Goal: Learn about a topic

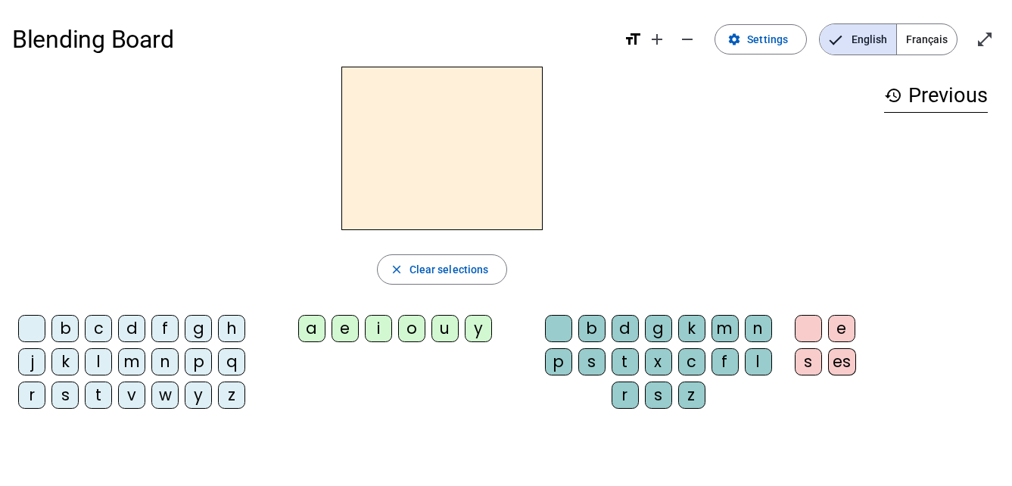
click at [99, 360] on div "l" at bounding box center [98, 361] width 27 height 27
click at [342, 323] on div "e" at bounding box center [345, 328] width 27 height 27
click at [924, 39] on span "Français" at bounding box center [927, 39] width 60 height 30
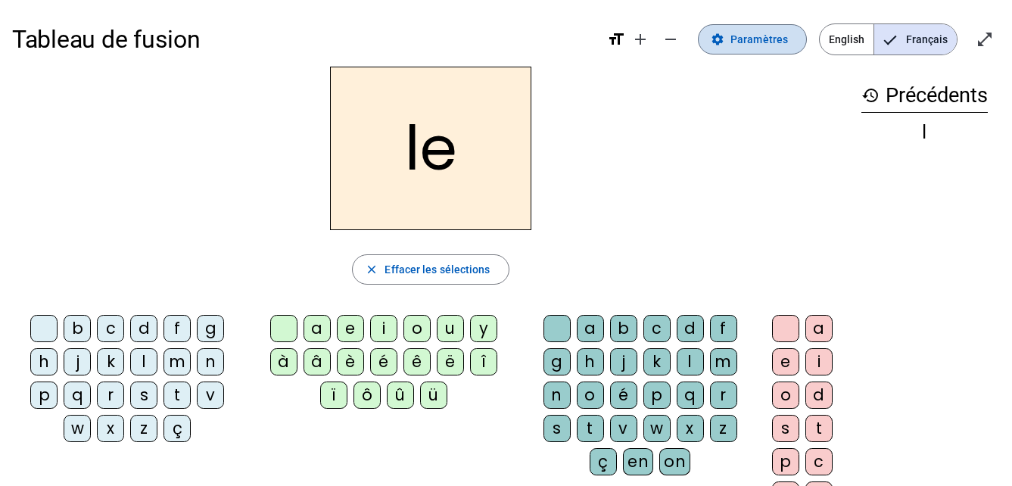
click at [742, 42] on span "Paramètres" at bounding box center [759, 39] width 58 height 18
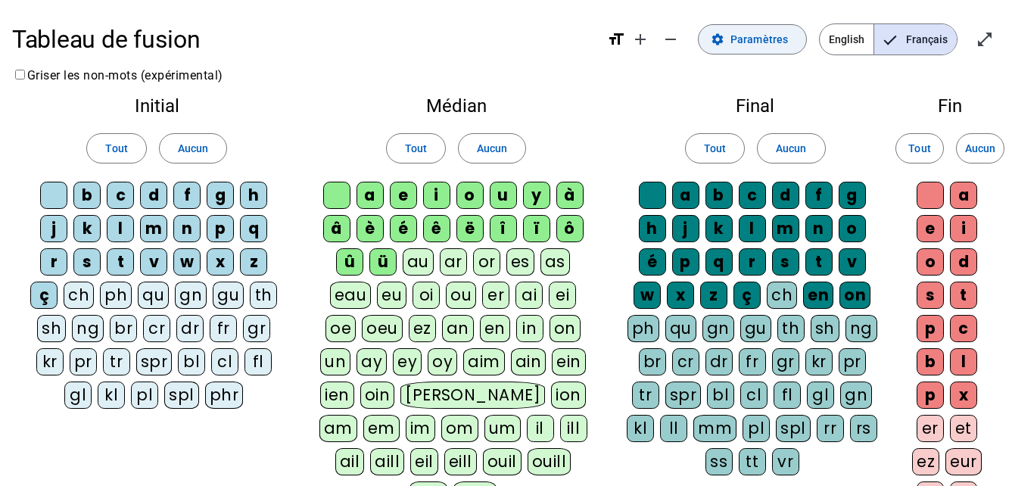
click at [742, 42] on span "Paramètres" at bounding box center [759, 39] width 58 height 18
click at [984, 40] on mat-icon "open_in_full" at bounding box center [985, 39] width 18 height 18
click at [671, 47] on mat-icon "remove" at bounding box center [671, 39] width 18 height 18
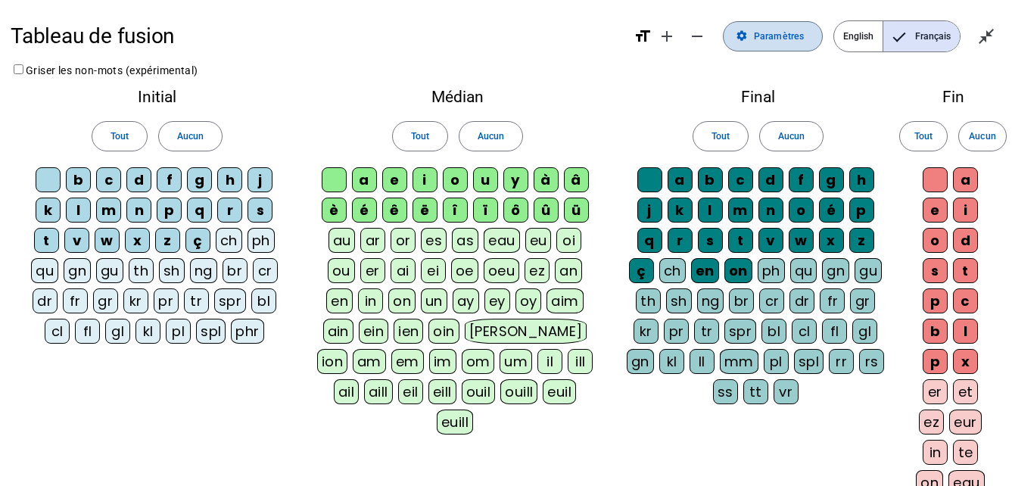
click at [762, 37] on span "Paramètres" at bounding box center [779, 37] width 50 height 16
click at [783, 30] on span "Paramètres" at bounding box center [779, 37] width 50 height 16
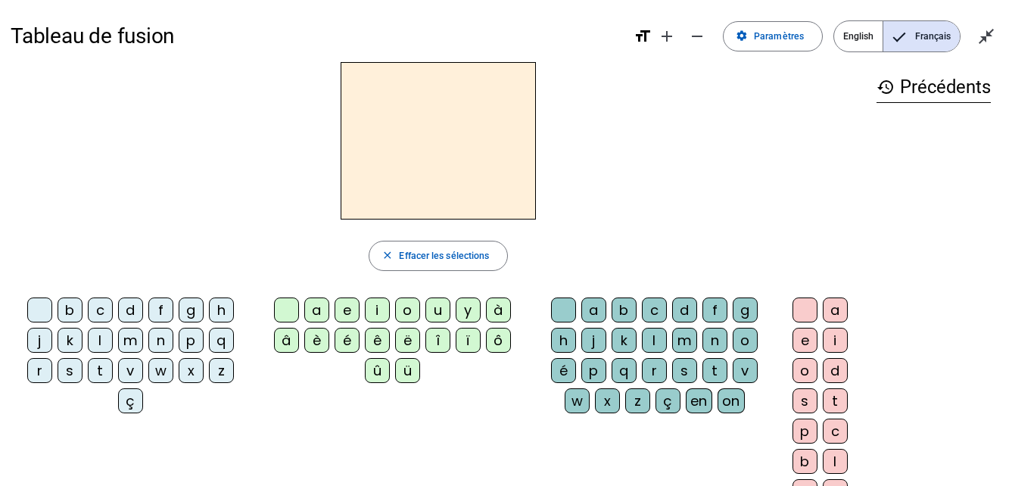
click at [97, 350] on div "l" at bounding box center [100, 340] width 25 height 25
click at [356, 307] on div "e" at bounding box center [347, 309] width 25 height 25
click at [465, 113] on h2 "le" at bounding box center [438, 140] width 195 height 157
click at [291, 341] on div "â" at bounding box center [286, 340] width 25 height 25
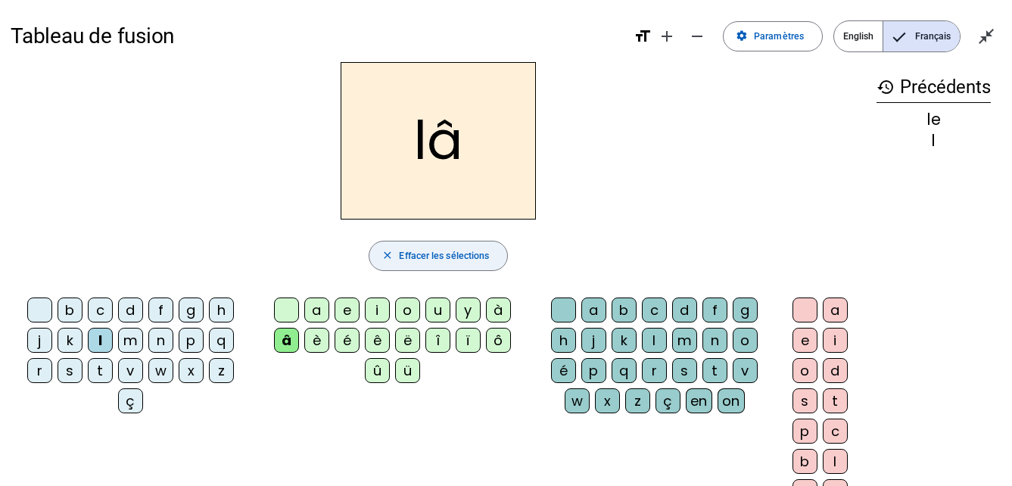
click at [398, 255] on span "button" at bounding box center [438, 256] width 139 height 36
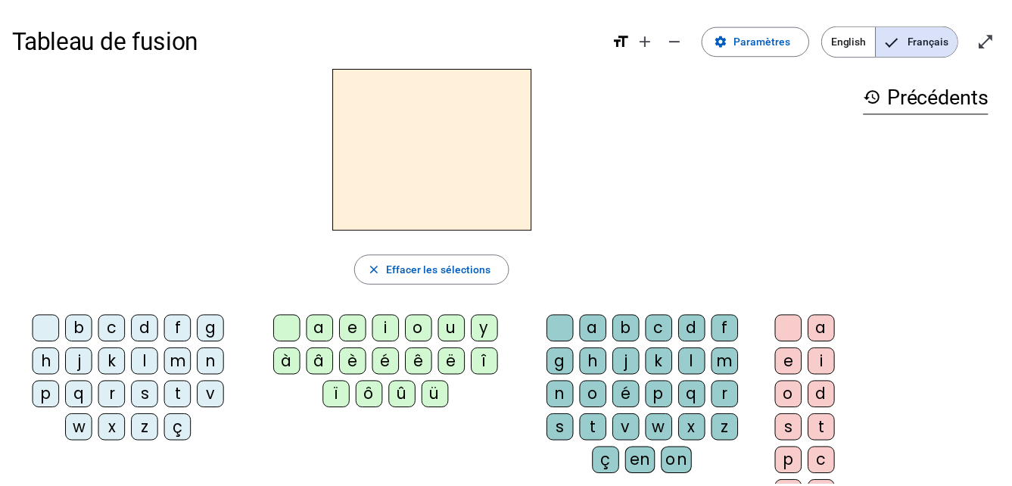
scroll to position [2, 0]
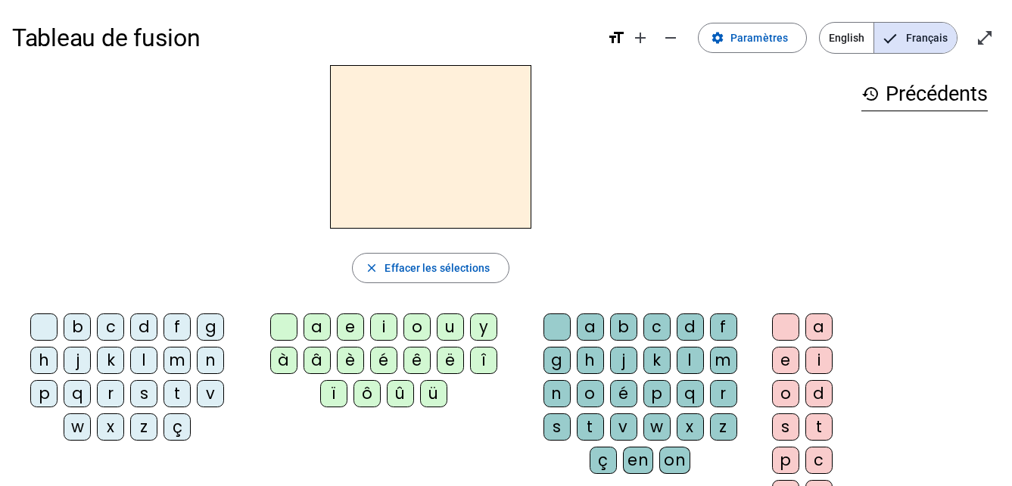
click at [620, 39] on mat-icon "format_size" at bounding box center [616, 38] width 18 height 18
click at [647, 44] on mat-icon "add" at bounding box center [640, 38] width 18 height 18
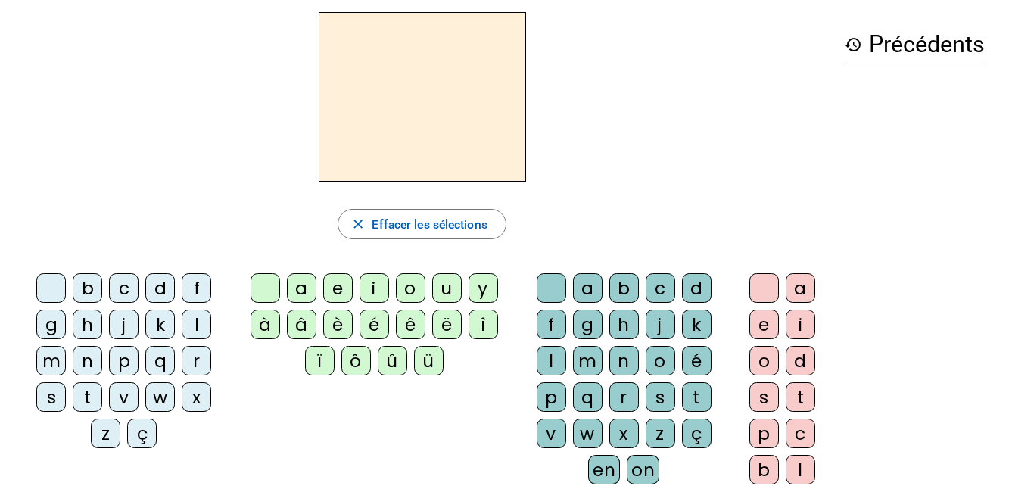
scroll to position [0, 0]
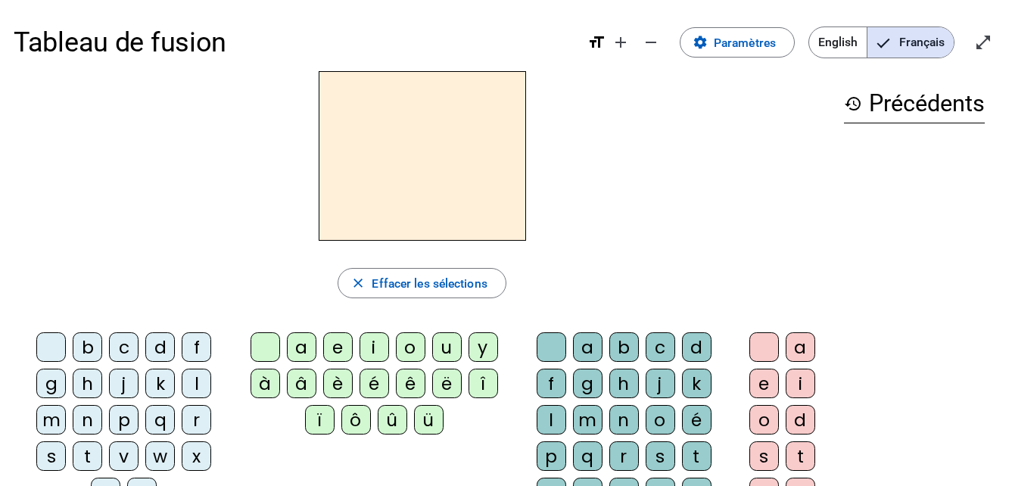
click at [203, 387] on div "l" at bounding box center [197, 384] width 30 height 30
click at [335, 353] on div "e" at bounding box center [338, 347] width 30 height 30
click at [445, 350] on div "u" at bounding box center [447, 347] width 30 height 30
click at [86, 453] on div "t" at bounding box center [88, 456] width 30 height 30
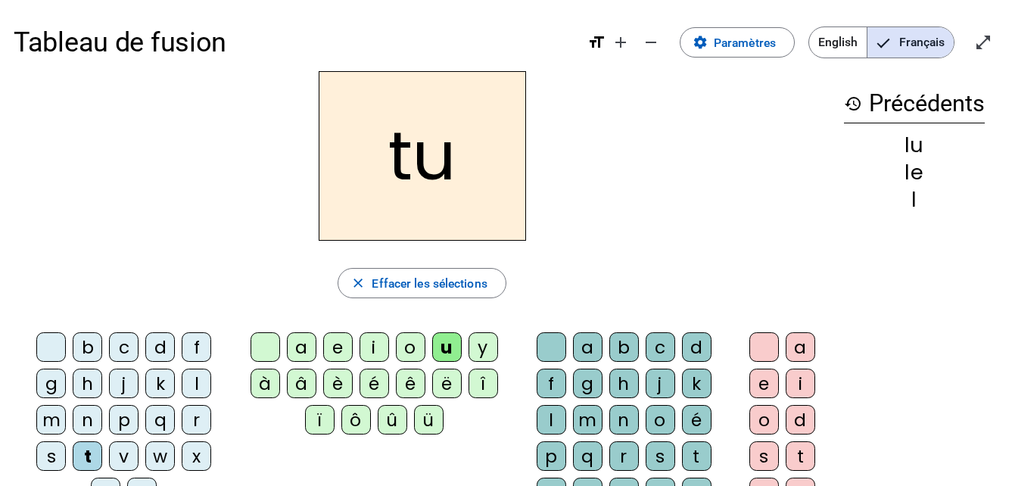
click at [151, 344] on div "d" at bounding box center [160, 347] width 30 height 30
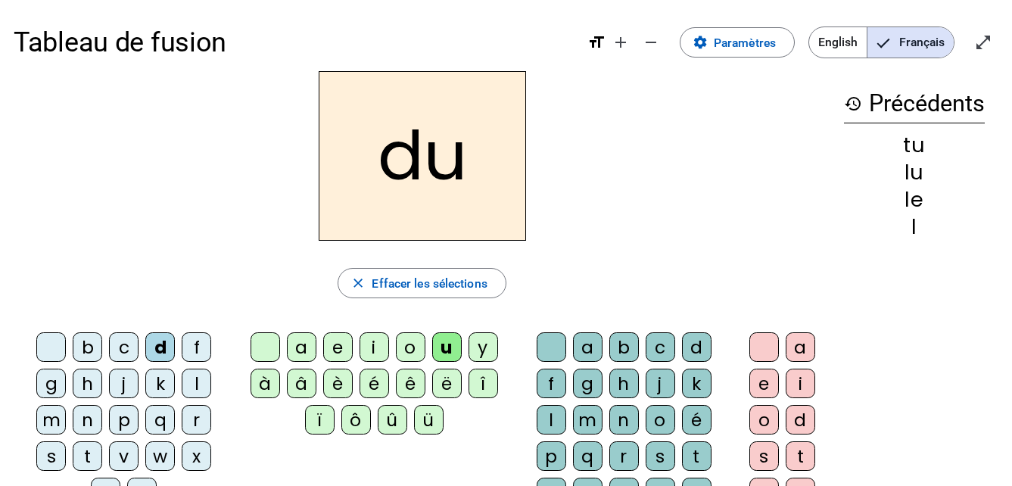
click at [347, 351] on div "e" at bounding box center [338, 347] width 30 height 30
click at [92, 457] on div "t" at bounding box center [88, 456] width 30 height 30
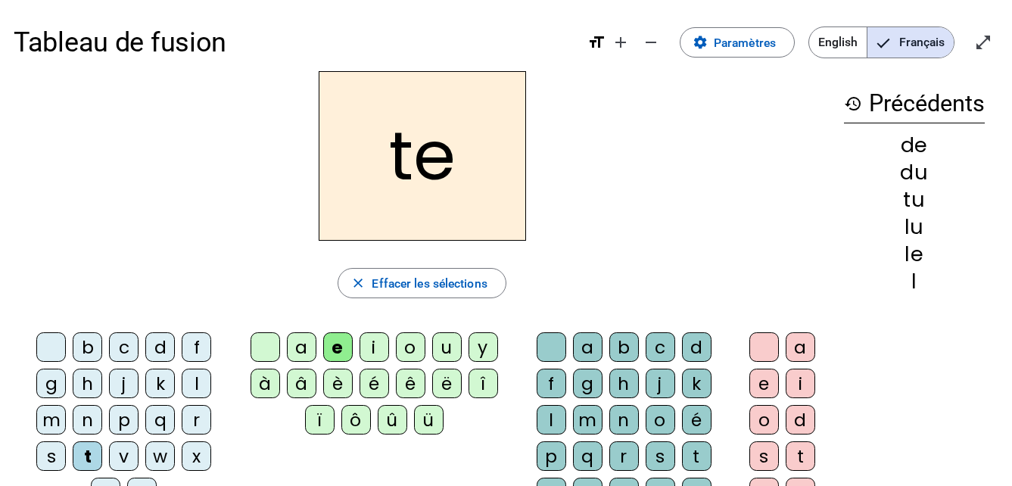
click at [305, 348] on div "a" at bounding box center [302, 347] width 30 height 30
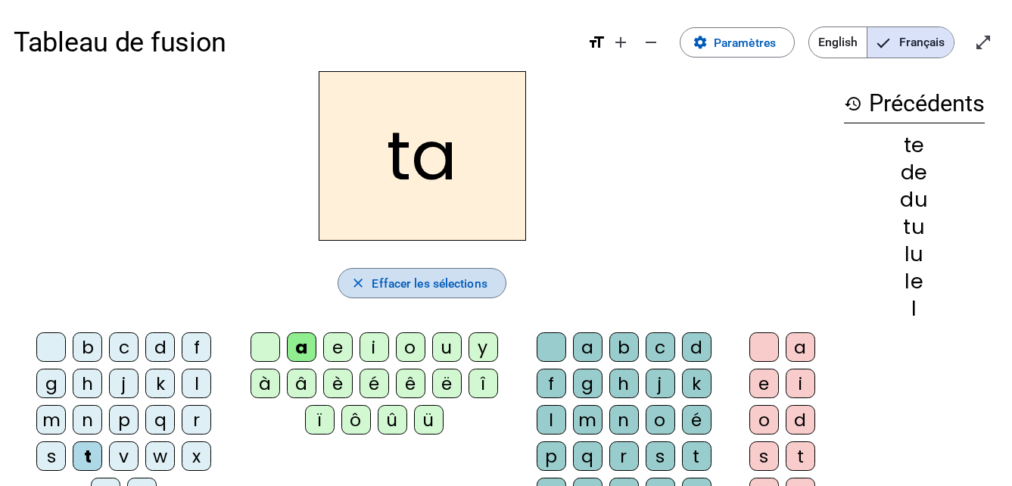
click at [466, 279] on span "Effacer les sélections" at bounding box center [429, 283] width 115 height 20
